Goal: Task Accomplishment & Management: Use online tool/utility

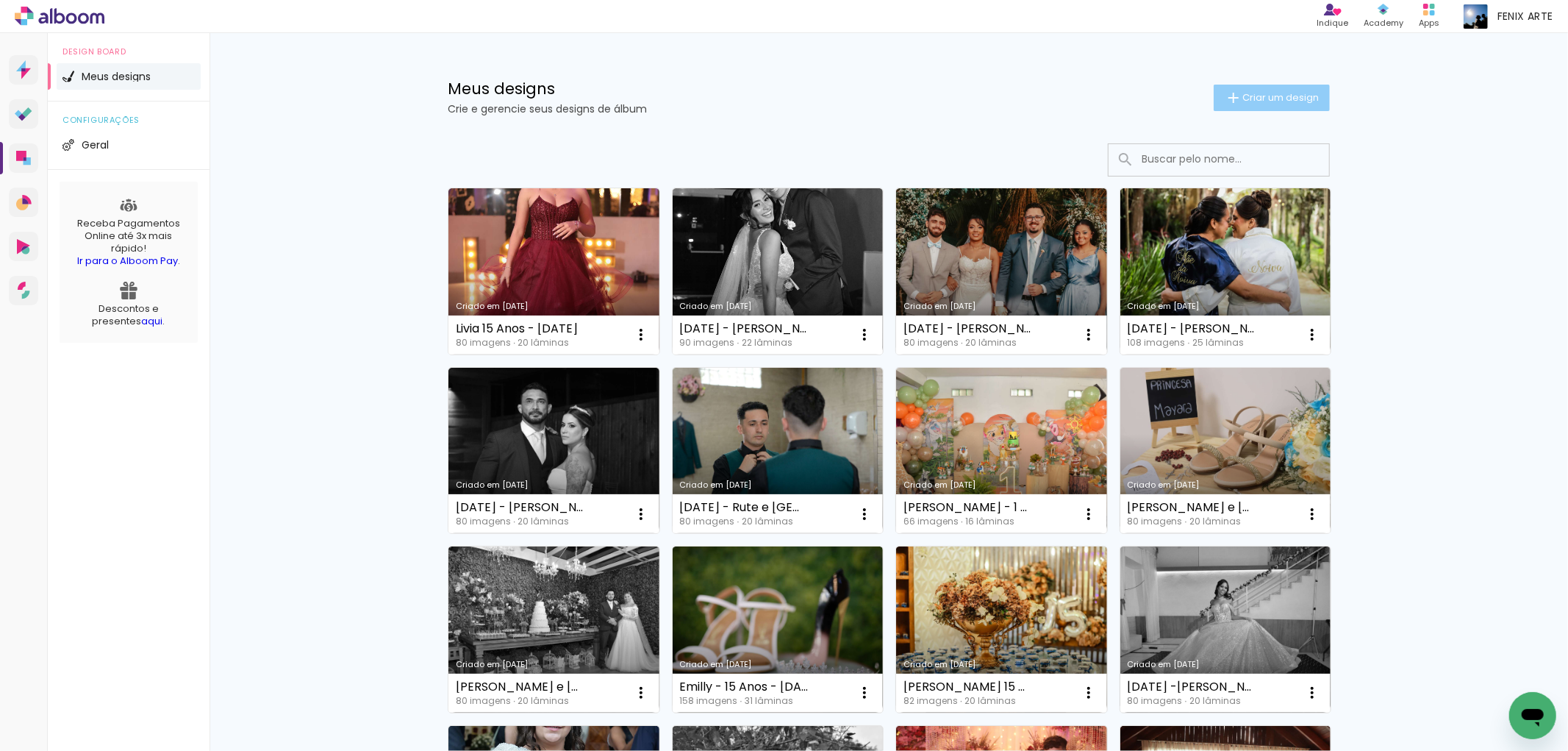
click at [1229, 97] on iron-icon at bounding box center [1234, 98] width 18 height 18
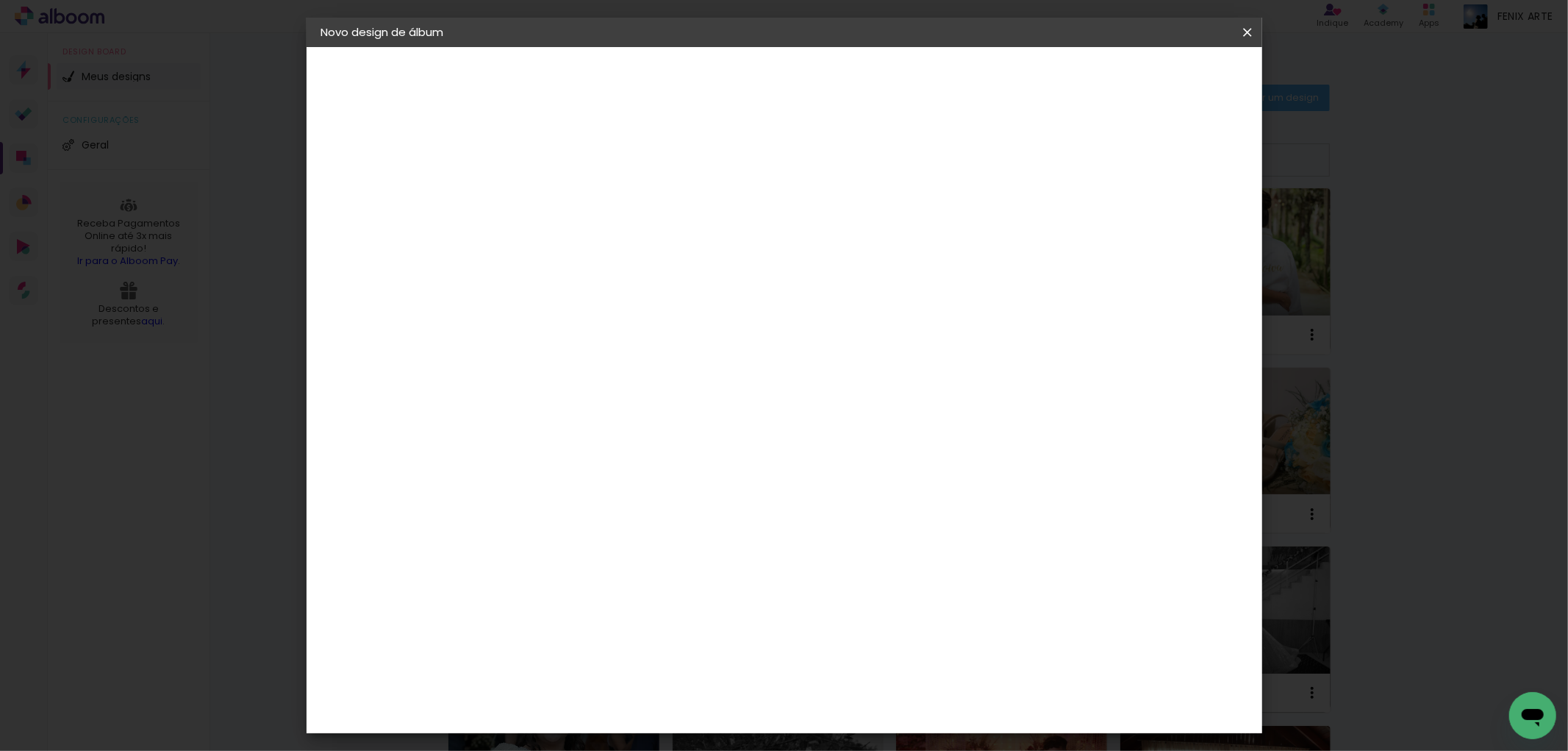
click at [562, 209] on input at bounding box center [562, 198] width 0 height 23
click at [562, 201] on input "[PERSON_NAME] 15 nos" at bounding box center [562, 198] width 0 height 23
click at [562, 187] on input "[PERSON_NAME] 15 Anos" at bounding box center [562, 198] width 0 height 23
type input "[PERSON_NAME] 15 Anos - [DATE]"
type paper-input "[PERSON_NAME] 15 Anos - [DATE]"
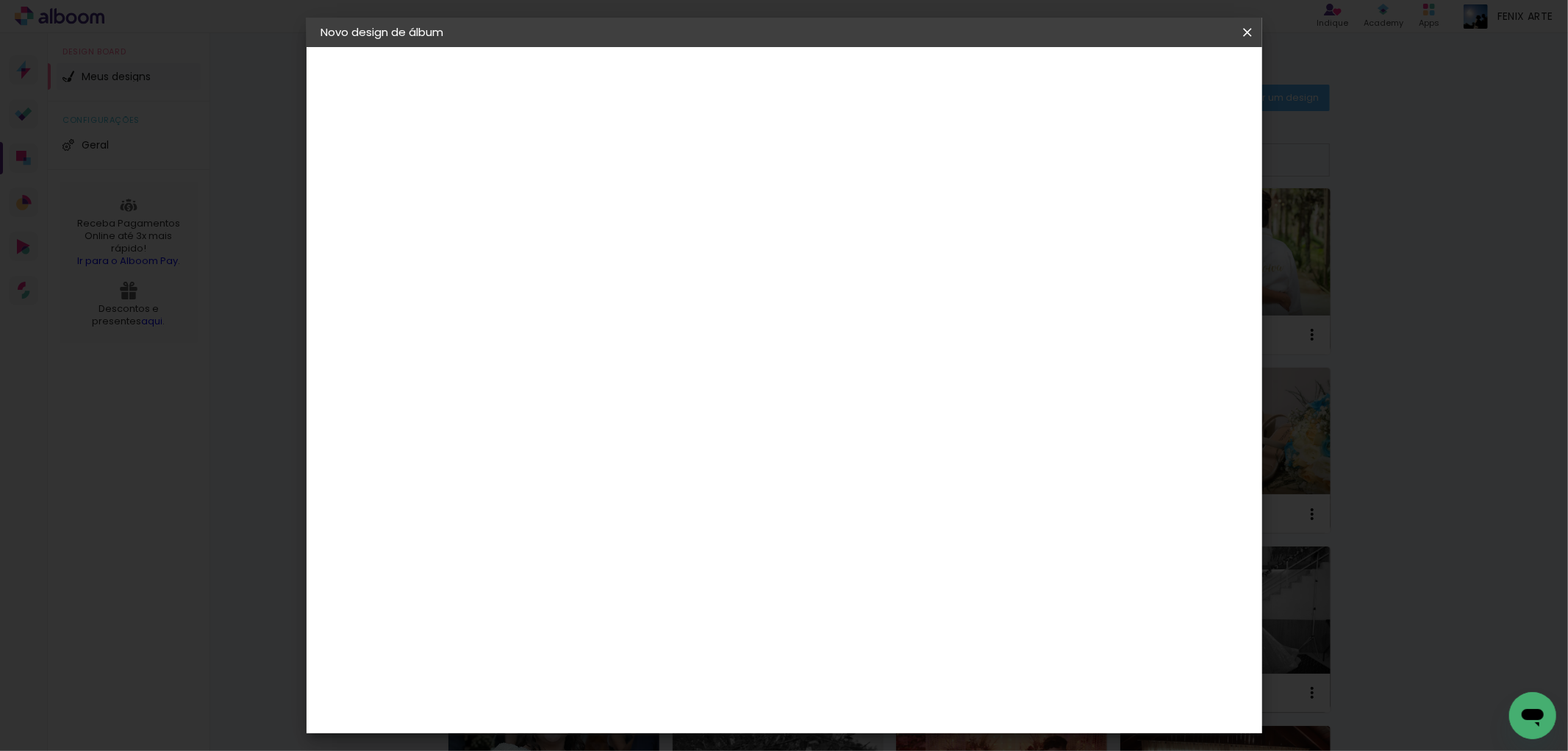
click at [0, 0] on slot "Avançar" at bounding box center [0, 0] width 0 height 0
click at [837, 224] on paper-item "Tamanho Livre" at bounding box center [766, 224] width 141 height 33
click at [0, 0] on slot "Avançar" at bounding box center [0, 0] width 0 height 0
click at [531, 416] on input "30" at bounding box center [514, 417] width 38 height 22
type input "3"
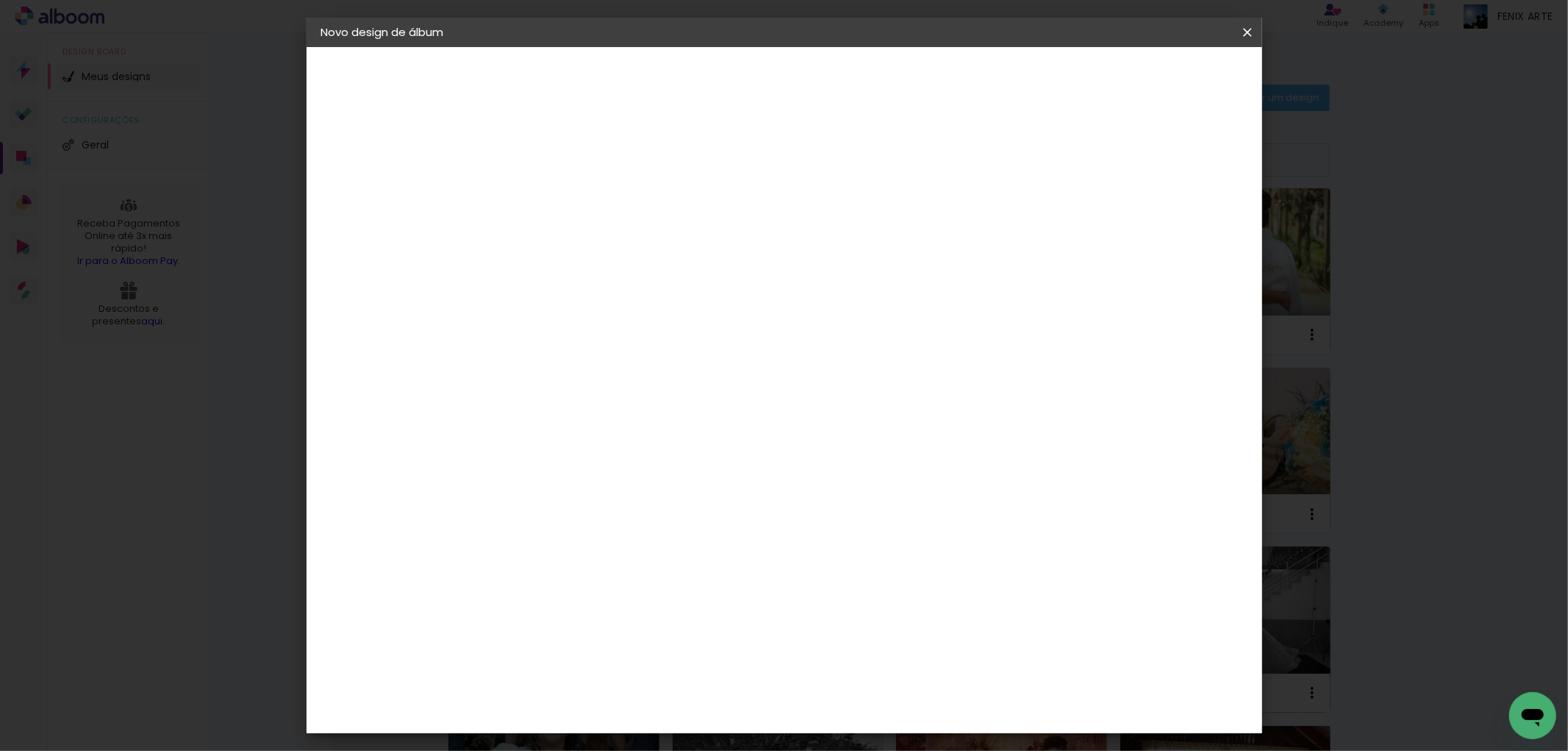
type input "25,5"
type paper-input "25,5"
click at [880, 567] on input "60" at bounding box center [864, 569] width 38 height 22
type input "60,5"
type paper-input "60,5"
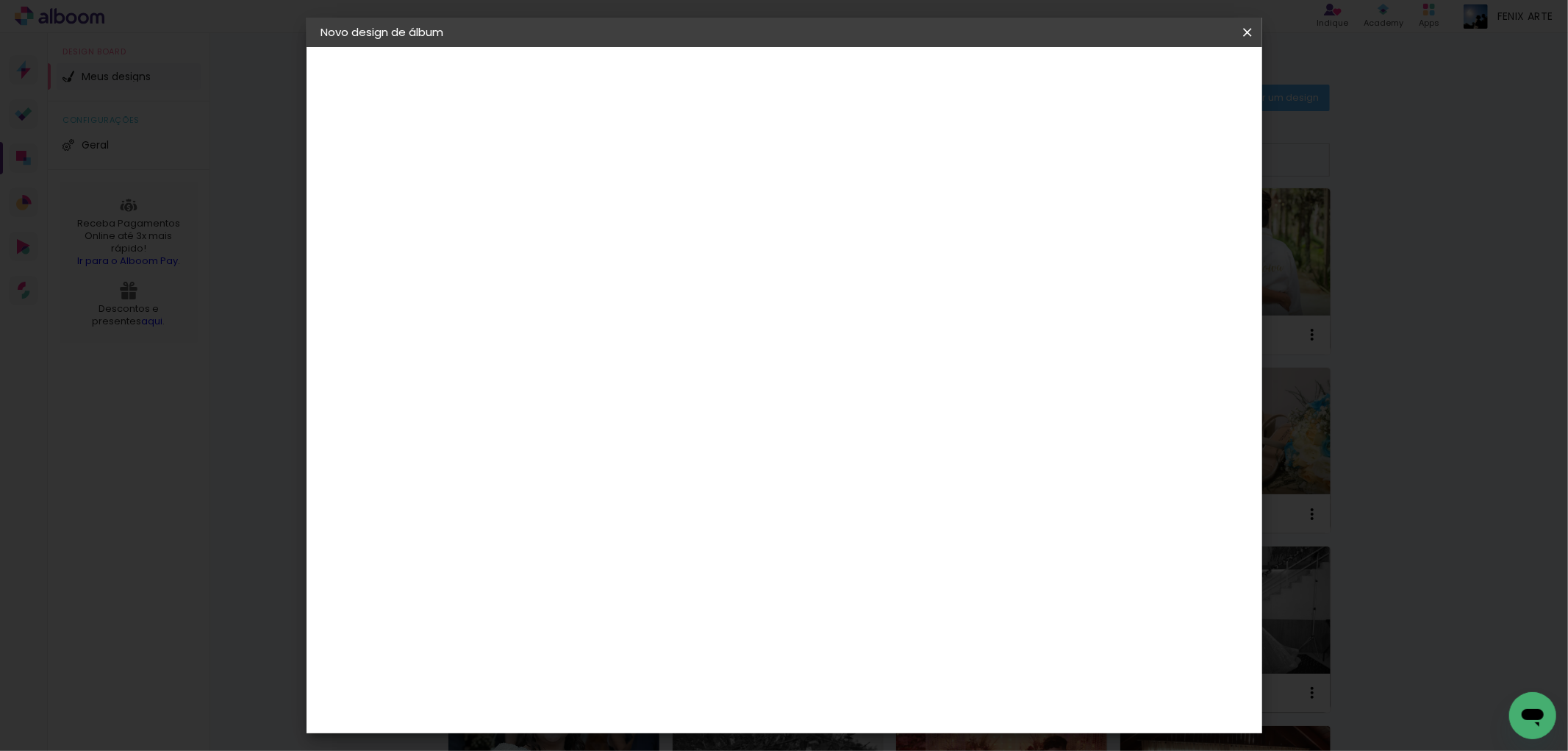
type input "4"
type paper-input "4"
click at [1178, 226] on input "4" at bounding box center [1170, 222] width 27 height 22
type input "3"
type paper-input "3"
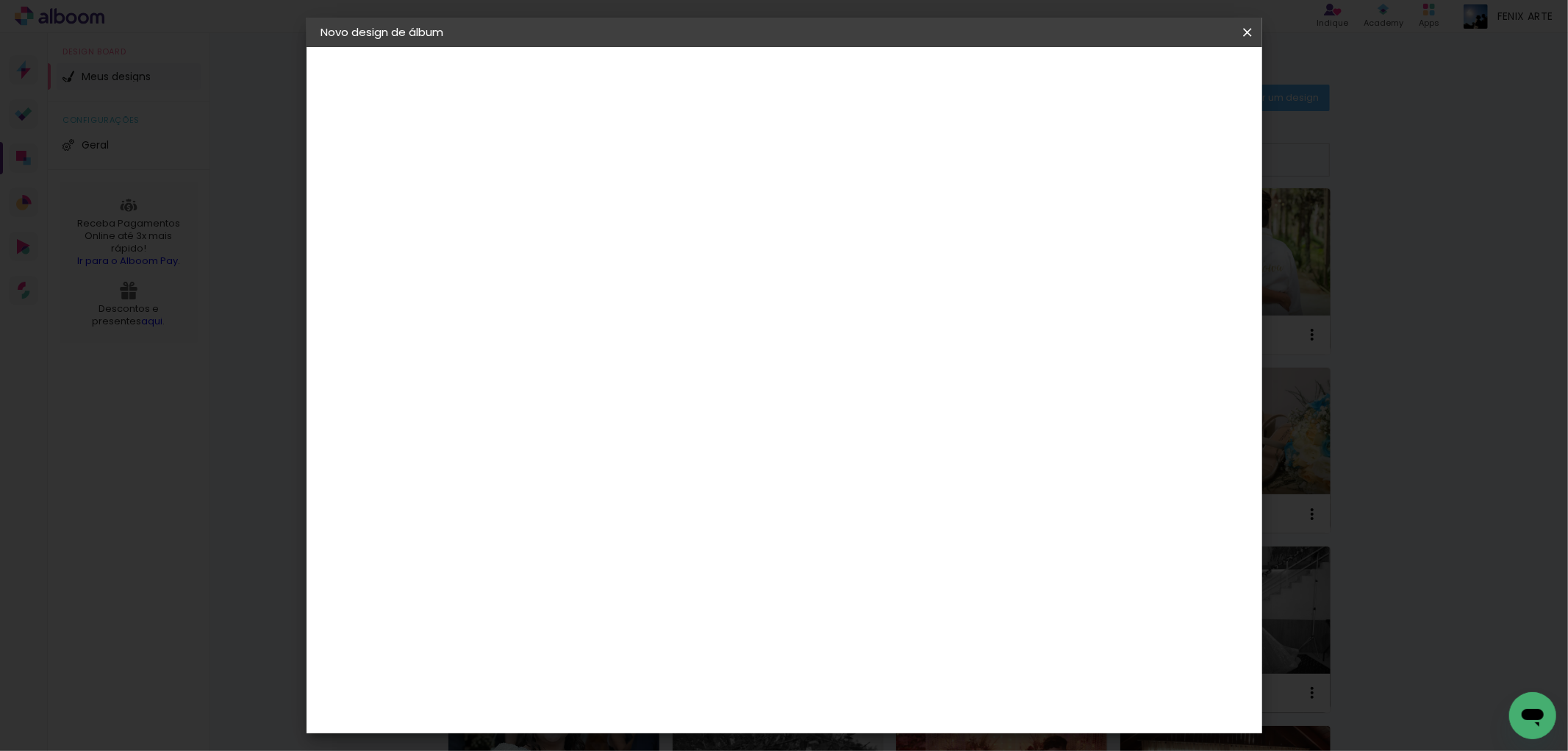
click at [1178, 226] on input "3" at bounding box center [1173, 222] width 27 height 22
type input "2"
type paper-input "2"
click at [1178, 226] on input "2" at bounding box center [1173, 222] width 27 height 22
type input "1"
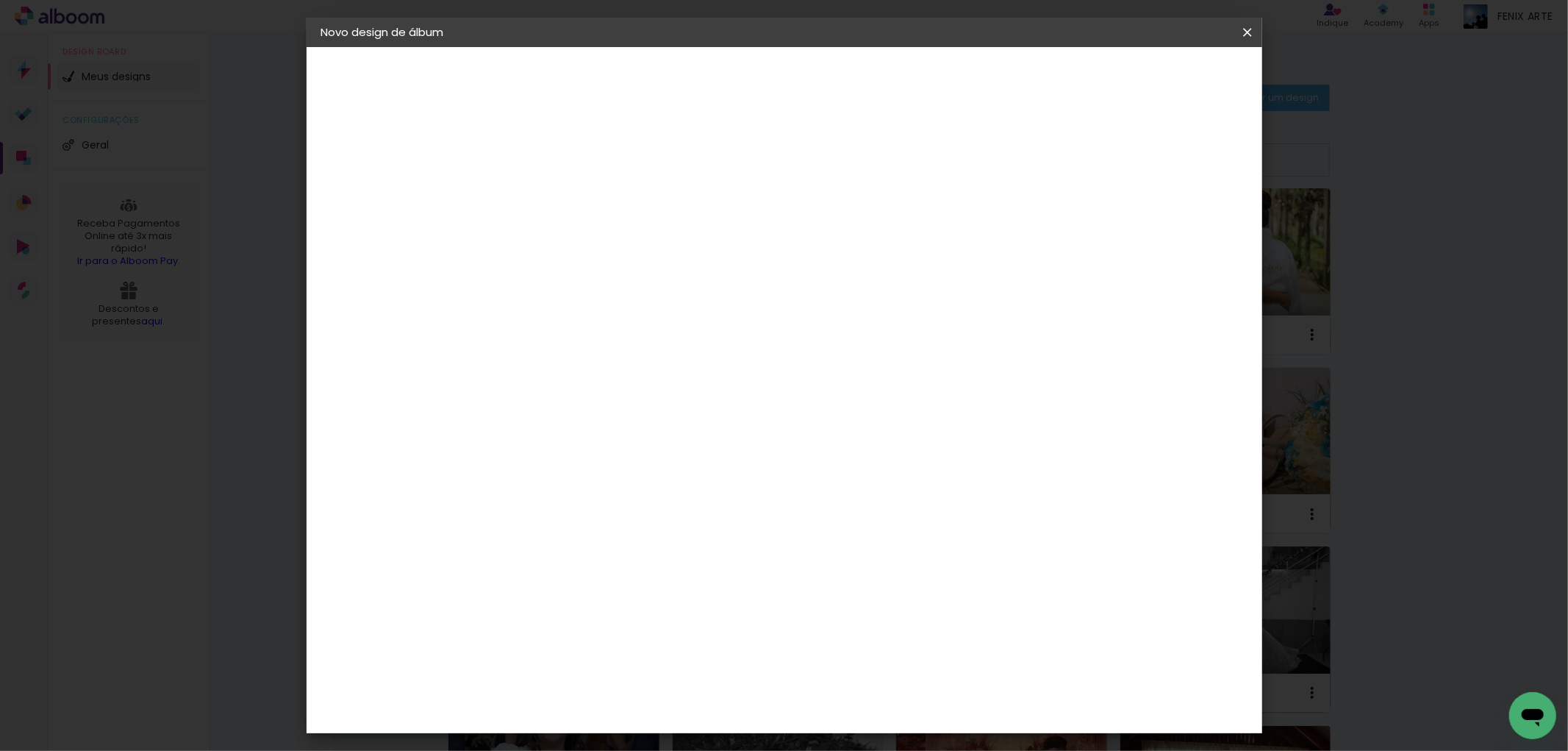
type paper-input "1"
click at [1178, 225] on input "1" at bounding box center [1178, 222] width 27 height 22
type input "0"
click at [1181, 225] on input "0" at bounding box center [1178, 222] width 27 height 22
click at [1155, 80] on span "Iniciar design" at bounding box center [1121, 78] width 67 height 11
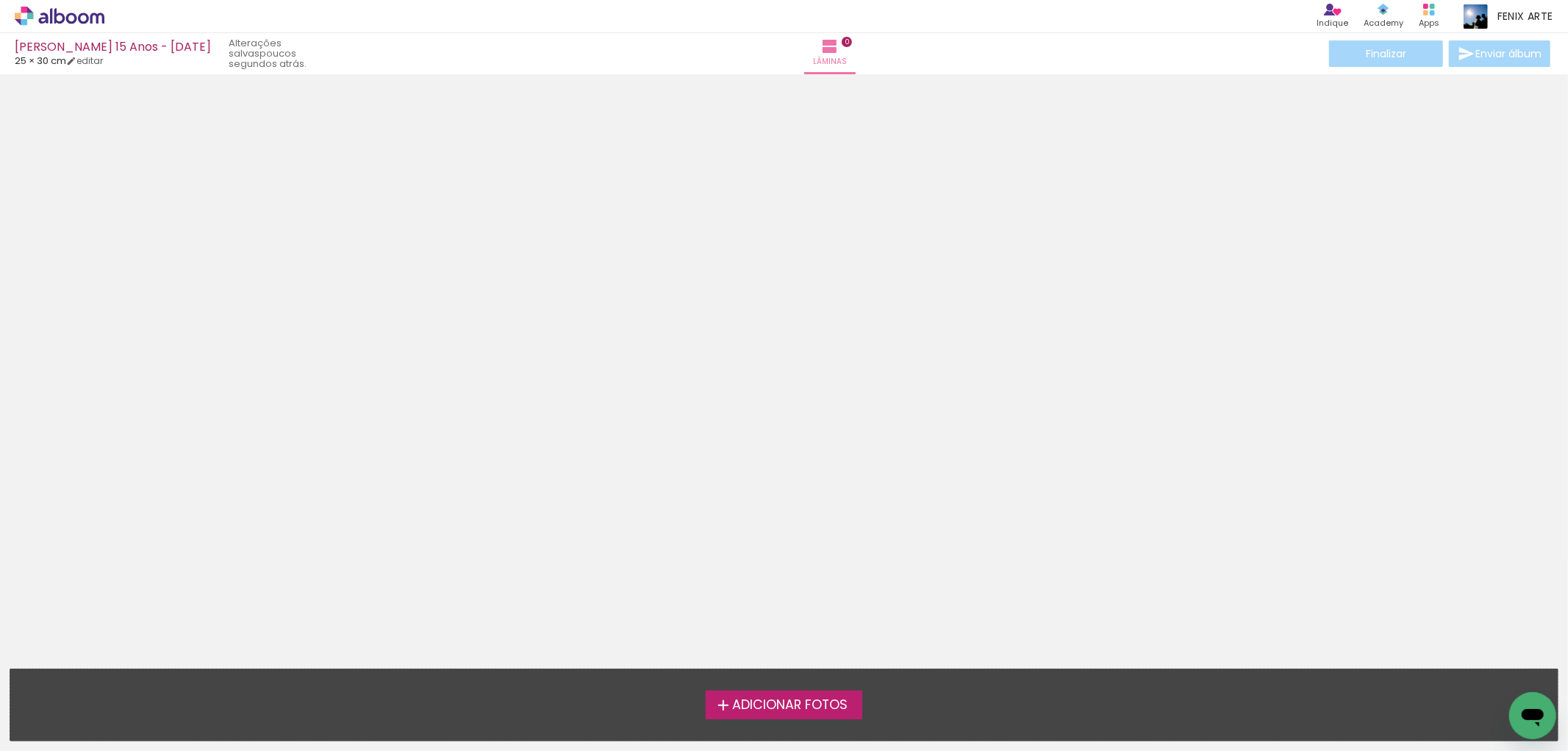
click at [783, 708] on span "Adicionar Fotos" at bounding box center [790, 705] width 116 height 13
click at [0, 0] on input "file" at bounding box center [0, 0] width 0 height 0
